Goal: Information Seeking & Learning: Learn about a topic

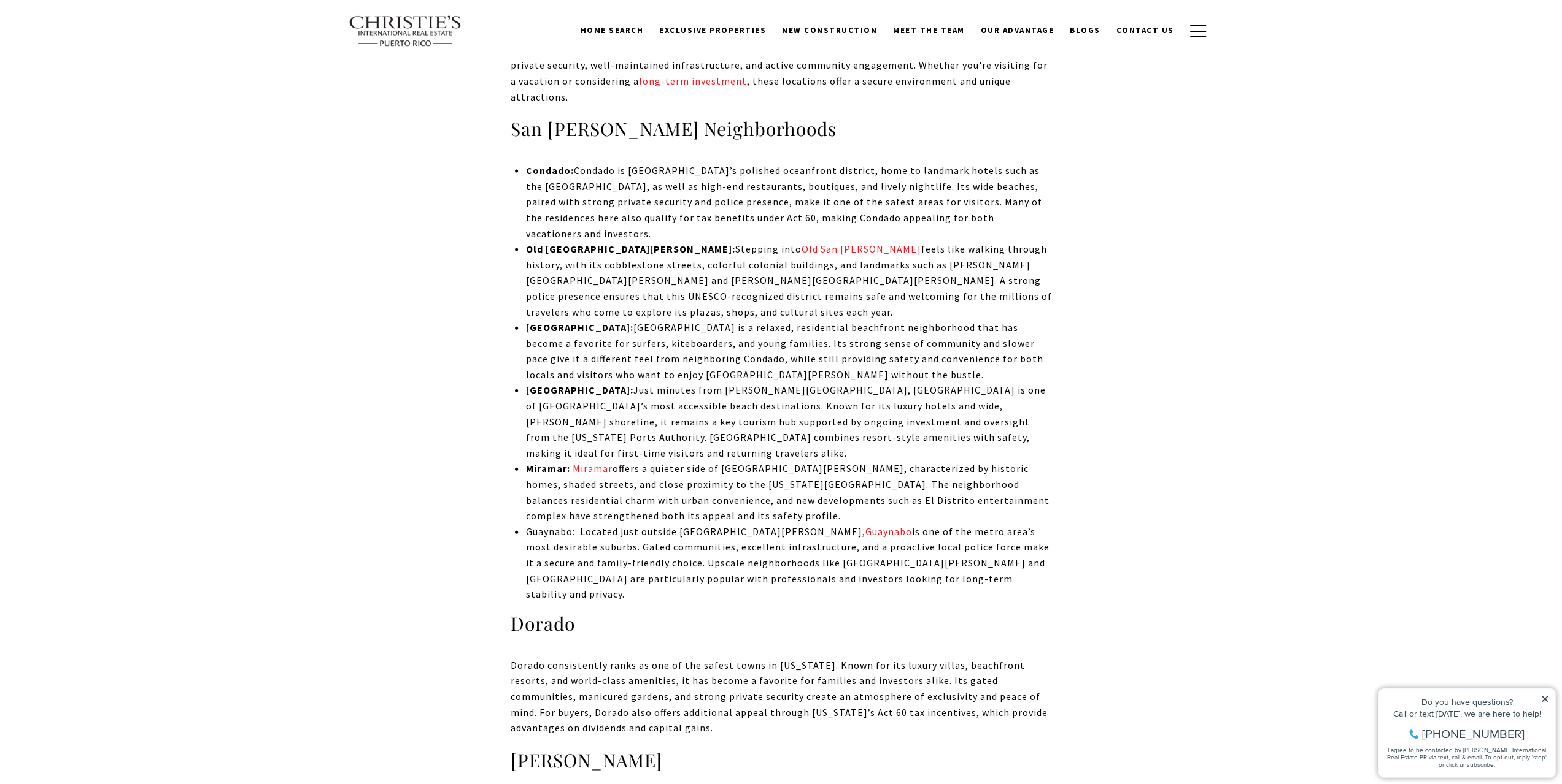
scroll to position [2596, 0]
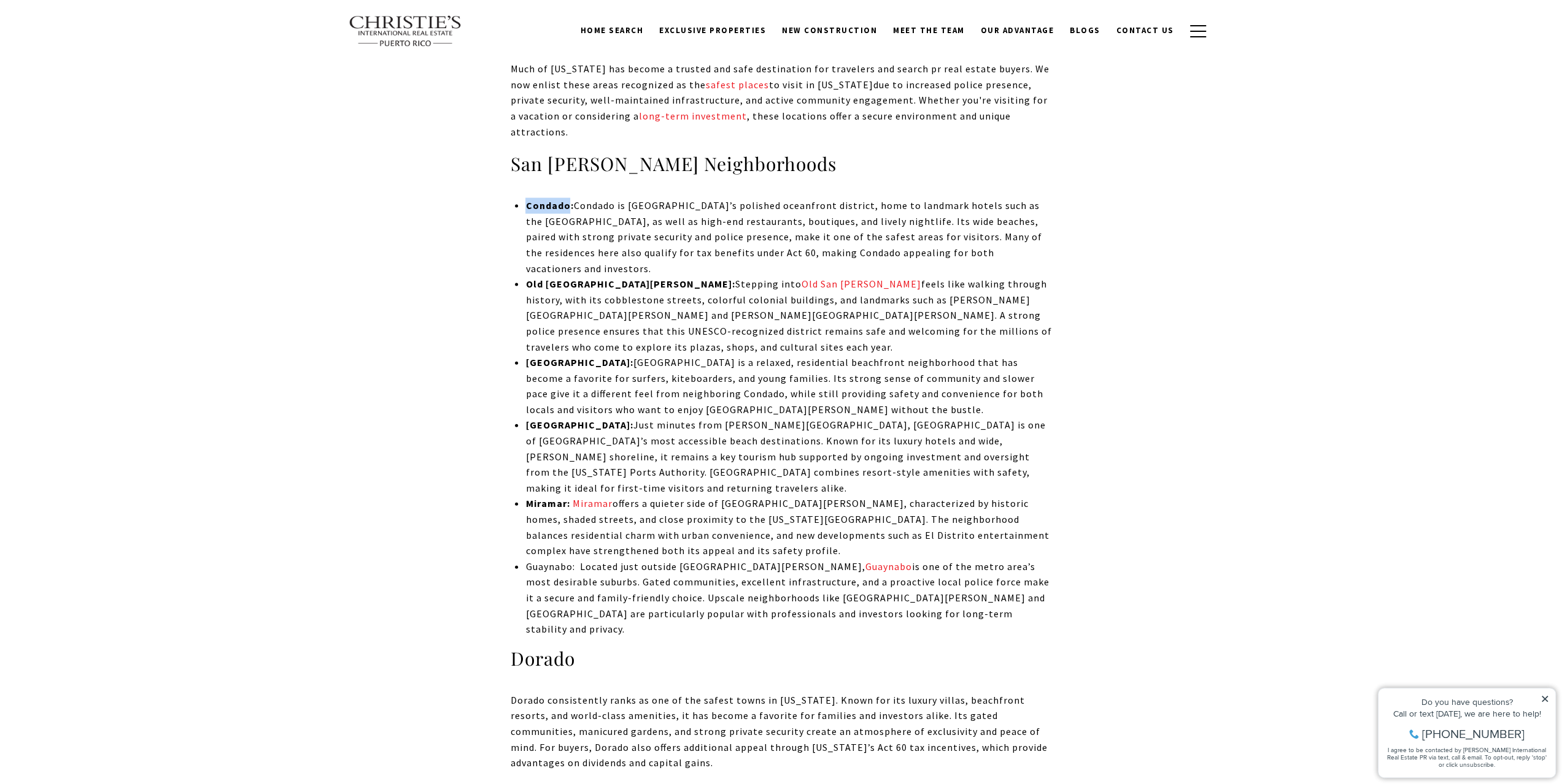
drag, startPoint x: 528, startPoint y: 174, endPoint x: 568, endPoint y: 171, distance: 40.1
click at [568, 200] on strong "Condado:" at bounding box center [549, 205] width 48 height 13
copy strong "Condado"
click at [535, 356] on strong "[GEOGRAPHIC_DATA]:" at bounding box center [579, 362] width 107 height 13
click at [529, 356] on strong "[GEOGRAPHIC_DATA]:" at bounding box center [579, 362] width 107 height 13
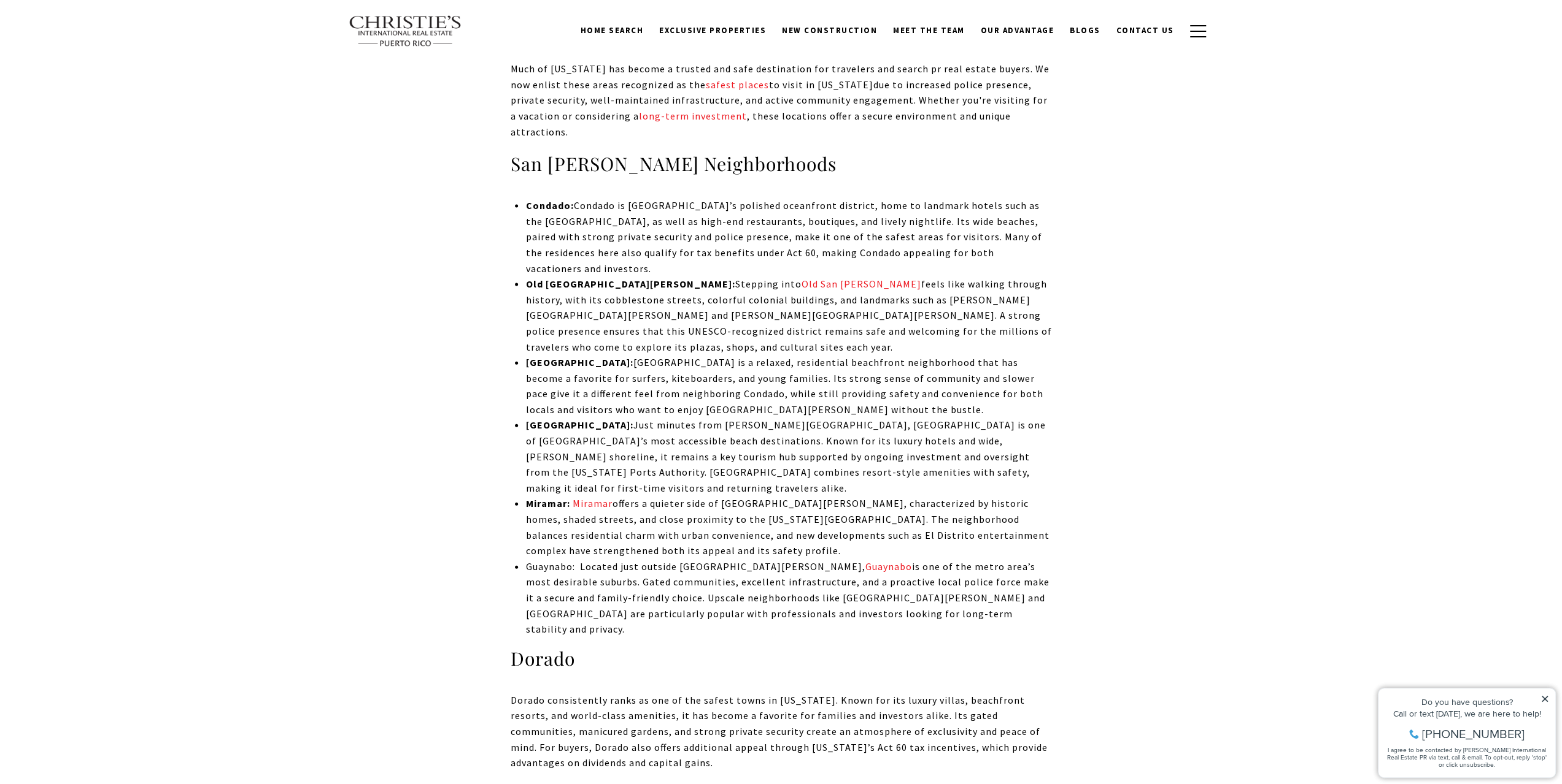
click at [526, 356] on strong "[GEOGRAPHIC_DATA]:" at bounding box center [579, 362] width 107 height 13
drag, startPoint x: 526, startPoint y: 298, endPoint x: 581, endPoint y: 302, distance: 55.1
click at [581, 356] on strong "[GEOGRAPHIC_DATA]:" at bounding box center [579, 362] width 107 height 13
drag, startPoint x: 513, startPoint y: 562, endPoint x: 586, endPoint y: 562, distance: 73.0
click at [586, 647] on h3 "Dorado" at bounding box center [781, 658] width 541 height 24
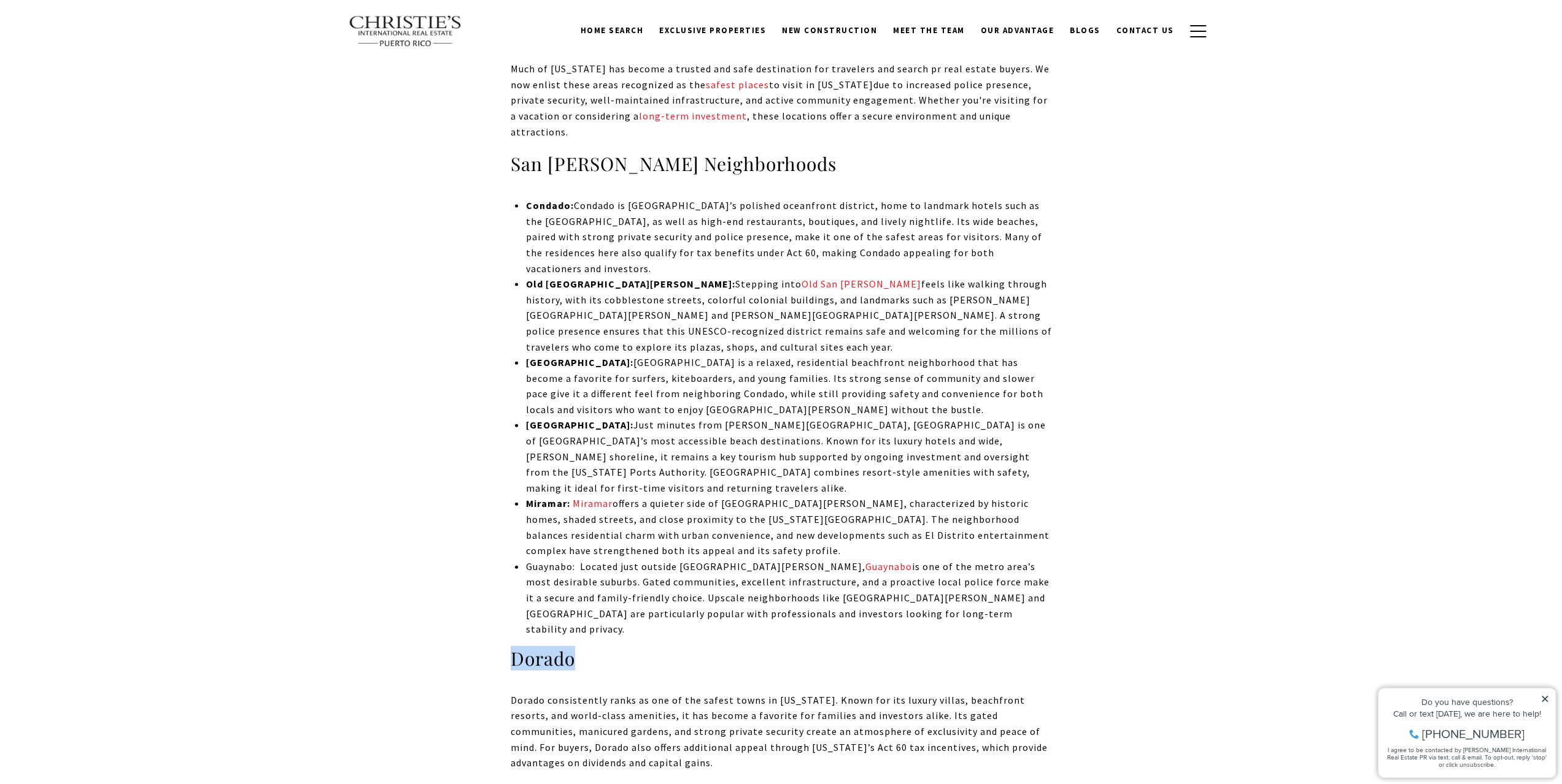
copy h3 "Dorado"
drag, startPoint x: 566, startPoint y: 171, endPoint x: 524, endPoint y: 169, distance: 42.0
copy strong "Condado"
